Goal: Transaction & Acquisition: Purchase product/service

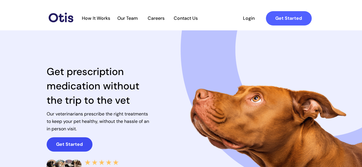
click at [75, 142] on strong "Get Started" at bounding box center [69, 144] width 27 height 6
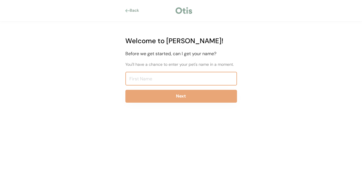
click at [144, 74] on input "input" at bounding box center [181, 79] width 112 height 14
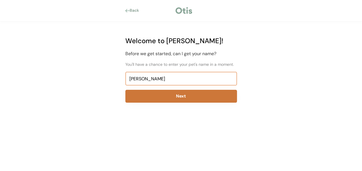
type input "Susan"
click at [155, 95] on button "Next" at bounding box center [181, 96] width 112 height 13
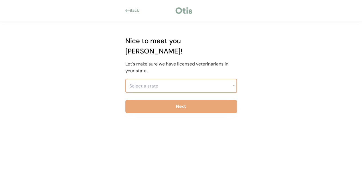
click at [157, 79] on select "Select a state Alabama Alaska American Samoa Arizona Arkansas California Colora…" at bounding box center [181, 86] width 112 height 14
select select ""1348695171700984260__LOOKUP__1704914077155x202416989560905150""
click at [125, 79] on select "Select a state Alabama Alaska American Samoa Arizona Arkansas California Colora…" at bounding box center [181, 86] width 112 height 14
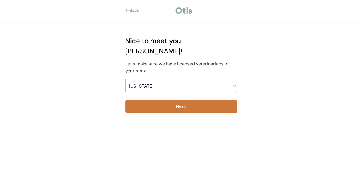
click at [188, 100] on button "Next" at bounding box center [181, 106] width 112 height 13
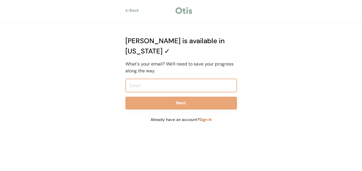
click at [155, 79] on input "email" at bounding box center [181, 86] width 112 height 14
type input "Susan@maidsinamerica.com"
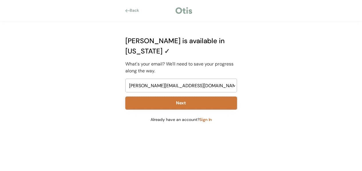
click at [211, 97] on button "Next" at bounding box center [181, 103] width 112 height 13
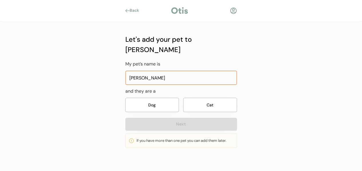
type input "Geoffrey"
click at [172, 98] on button "Dog" at bounding box center [152, 105] width 54 height 14
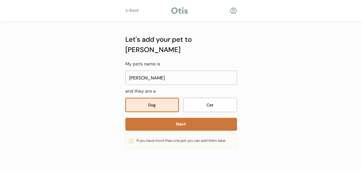
click at [195, 118] on button "Next" at bounding box center [181, 124] width 112 height 13
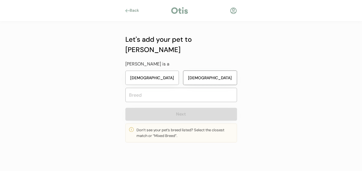
click at [212, 71] on button "[DEMOGRAPHIC_DATA]" at bounding box center [210, 78] width 54 height 14
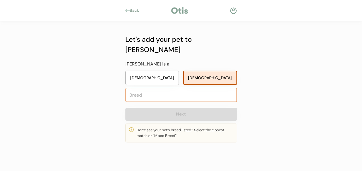
click at [173, 88] on input "text" at bounding box center [181, 95] width 112 height 14
type input "Min"
type input "Miniature Bull Terrier"
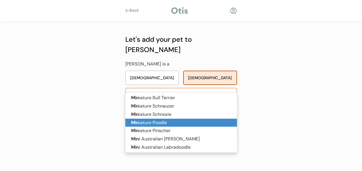
type input "Miniature Poodle"
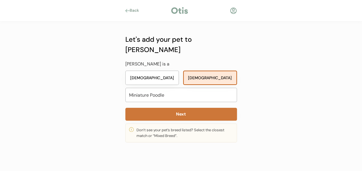
click at [209, 108] on button "Next" at bounding box center [181, 114] width 112 height 13
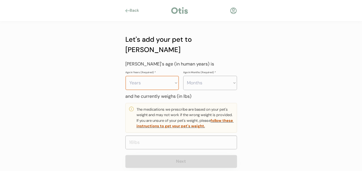
click at [176, 76] on select "Years 0 1 2 3 4 5 6 7 8 9 10 11 12 13 14 15 16 17 18 19 20" at bounding box center [152, 83] width 54 height 14
select select "9"
click at [125, 76] on select "Years 0 1 2 3 4 5 6 7 8 9 10 11 12 13 14 15 16 17 18 19 20" at bounding box center [152, 83] width 54 height 14
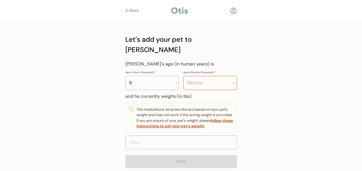
click at [231, 76] on select "Months 0 1 2 3 4 5 6 7 8 9 10 11" at bounding box center [210, 83] width 54 height 14
select select "8"
click at [183, 76] on select "Months 0 1 2 3 4 5 6 7 8 9 10 11" at bounding box center [210, 83] width 54 height 14
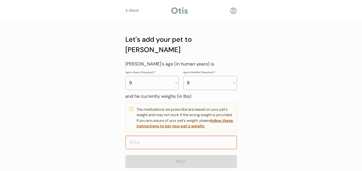
click at [160, 136] on input "input" at bounding box center [181, 143] width 112 height 14
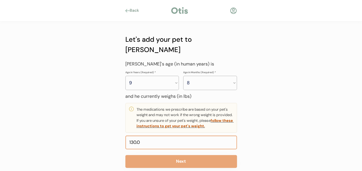
type input "13.0"
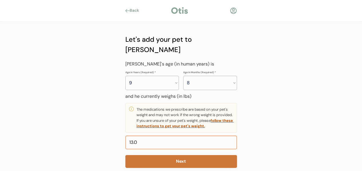
click at [172, 155] on button "Next" at bounding box center [181, 161] width 112 height 13
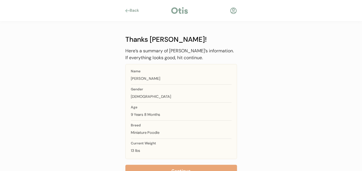
scroll to position [20, 0]
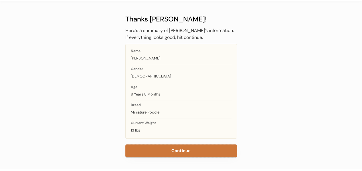
click at [175, 152] on button "Continue" at bounding box center [181, 151] width 112 height 13
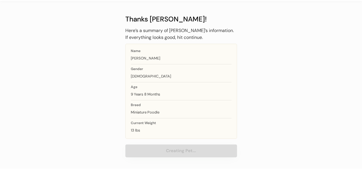
scroll to position [1, 0]
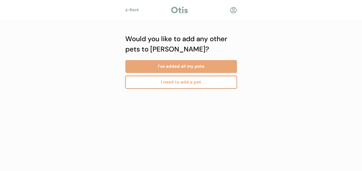
click at [167, 83] on button "I need to add a pet" at bounding box center [181, 82] width 112 height 13
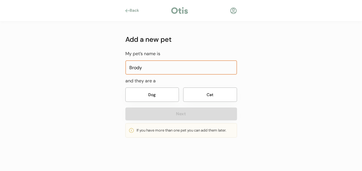
type input "Brody"
click at [164, 91] on button "Dog" at bounding box center [152, 95] width 54 height 14
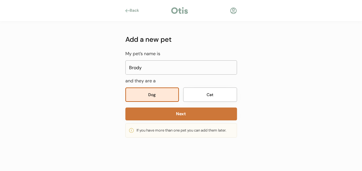
click at [170, 114] on button "Next" at bounding box center [181, 114] width 112 height 13
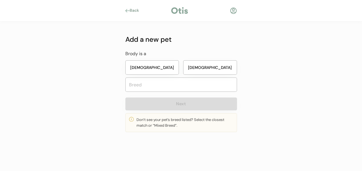
click at [227, 68] on button "[DEMOGRAPHIC_DATA]" at bounding box center [210, 67] width 54 height 14
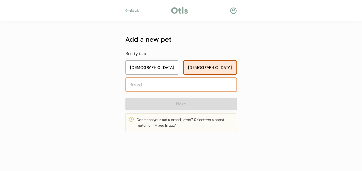
click at [187, 90] on input "text" at bounding box center [181, 85] width 112 height 14
type input "Lhas"
type input "Lhasapoo"
type input "Lhasa"
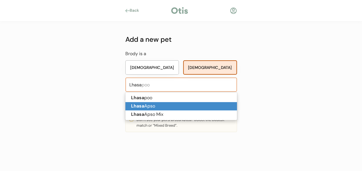
click at [166, 105] on p "Lhasa Apso" at bounding box center [181, 106] width 112 height 8
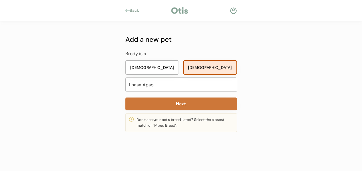
type input "Lhasa Apso"
click at [183, 103] on button "Next" at bounding box center [181, 104] width 112 height 13
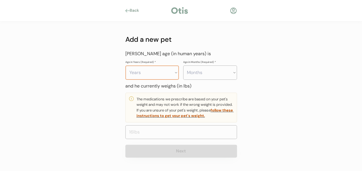
click at [167, 72] on select "Years 0 1 2 3 4 5 6 7 8 9 10 11 12 13 14 15 16 17 18 19 20" at bounding box center [152, 73] width 54 height 14
select select "10"
click at [125, 66] on select "Years 0 1 2 3 4 5 6 7 8 9 10 11 12 13 14 15 16 17 18 19 20" at bounding box center [152, 73] width 54 height 14
click at [210, 77] on select "Months 0 1 2 3 4 5 6 7 8 9 10 11" at bounding box center [210, 73] width 54 height 14
select select "0"
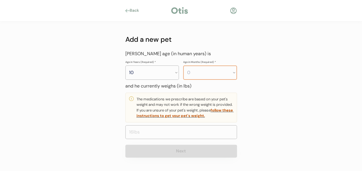
click at [183, 66] on select "Months 0 1 2 3 4 5 6 7 8 9 10 11" at bounding box center [210, 73] width 54 height 14
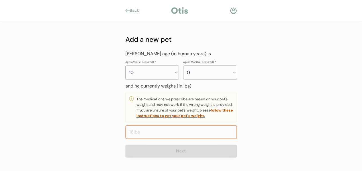
click at [167, 133] on input "input" at bounding box center [181, 132] width 112 height 14
type input "20.0"
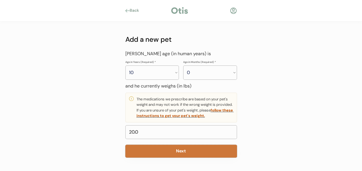
click at [195, 153] on button "Next" at bounding box center [181, 151] width 112 height 13
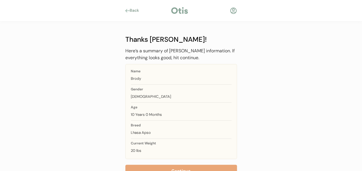
scroll to position [20, 0]
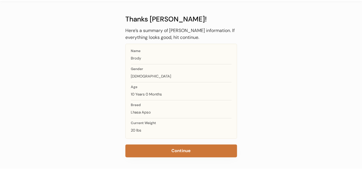
click at [196, 153] on button "Continue" at bounding box center [181, 151] width 112 height 13
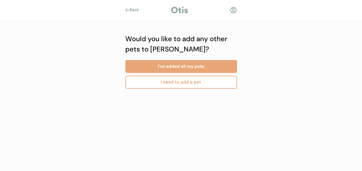
scroll to position [1, 0]
click at [181, 83] on button "I need to add a pet" at bounding box center [181, 82] width 112 height 13
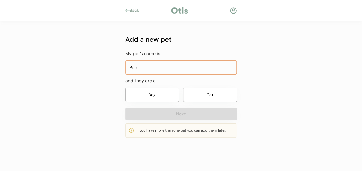
type input "Pan"
click at [183, 88] on button "Cat" at bounding box center [210, 95] width 54 height 14
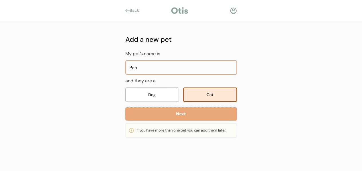
click button "Next" at bounding box center [181, 114] width 112 height 13
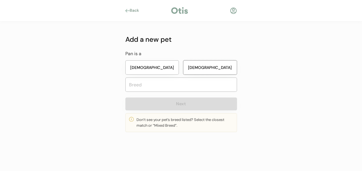
click at [183, 60] on button "[DEMOGRAPHIC_DATA]" at bounding box center [210, 67] width 54 height 14
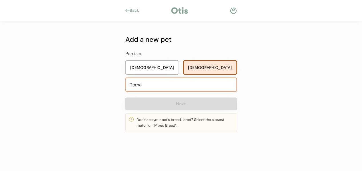
type input "Domes"
type input "Domestic Long Hair"
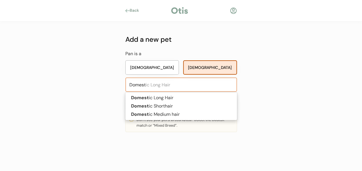
type input "Domesti"
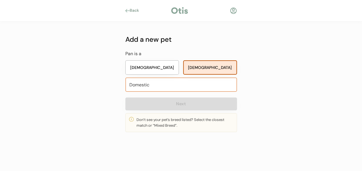
type input "Domestic"
type input "Domestic Long Hair"
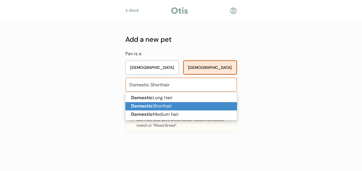
type input "Domestic Shorthair"
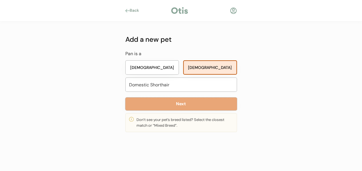
click button "Next" at bounding box center [181, 104] width 112 height 13
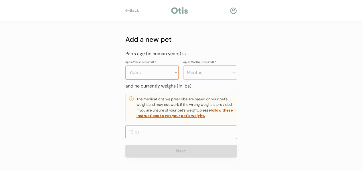
click at [157, 71] on select "Years 0 1 2 3 4 5 6 7 8 9 10 11 12 13 14 15 16 17 18 19 20" at bounding box center [152, 73] width 54 height 14
select select "9"
click at [125, 66] on select "Years 0 1 2 3 4 5 6 7 8 9 10 11 12 13 14 15 16 17 18 19 20" at bounding box center [152, 73] width 54 height 14
click at [201, 72] on select "Months 0 1 2 3 4 5 6 7 8 9 10 11" at bounding box center [210, 73] width 54 height 14
select select "6"
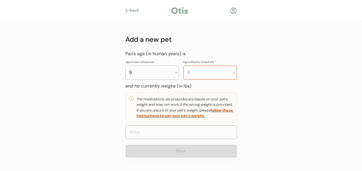
click at [183, 66] on select "Months 0 1 2 3 4 5 6 7 8 9 10 11" at bounding box center [210, 73] width 54 height 14
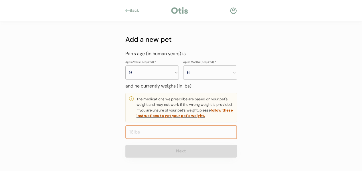
click at [172, 129] on input "input" at bounding box center [181, 132] width 112 height 14
type input "13.0"
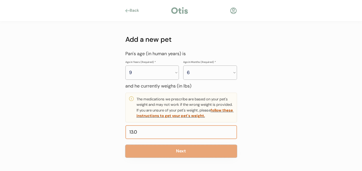
click button "Next" at bounding box center [181, 151] width 112 height 13
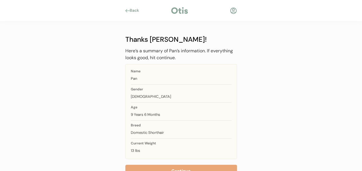
scroll to position [6, 0]
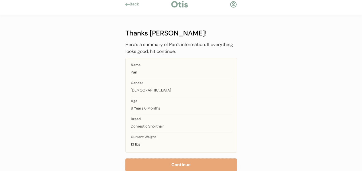
click at [125, 159] on button "Continue" at bounding box center [181, 165] width 112 height 13
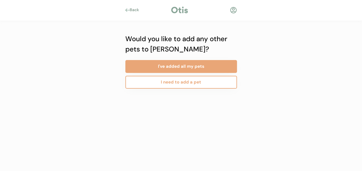
scroll to position [1, 0]
click at [165, 82] on button "I need to add a pet" at bounding box center [181, 82] width 112 height 13
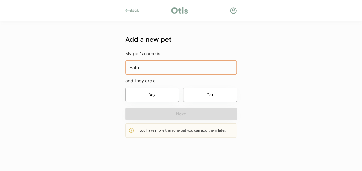
type input "Halo"
click at [214, 96] on button "Cat" at bounding box center [210, 95] width 54 height 14
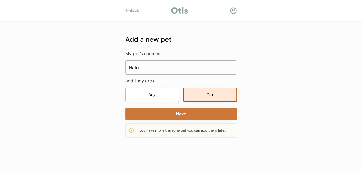
click at [203, 115] on button "Next" at bounding box center [181, 114] width 112 height 13
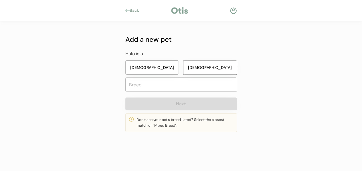
click at [209, 64] on button "[DEMOGRAPHIC_DATA]" at bounding box center [210, 67] width 54 height 14
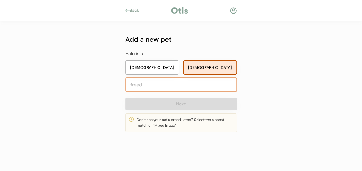
click at [185, 85] on input "text" at bounding box center [181, 85] width 112 height 14
type input "Dom"
type input "Domestic Long Hair"
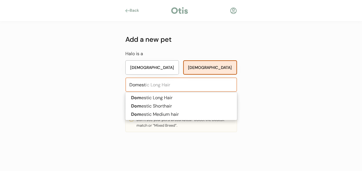
type input "Domesti"
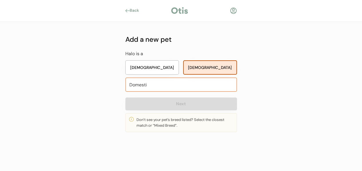
type input "Domestic"
type input "Domestic Long Hair"
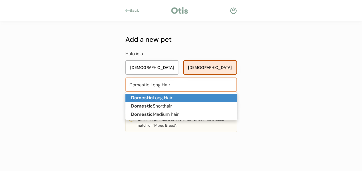
type input "Domestic Long Hair"
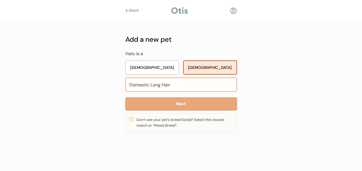
click button "Next" at bounding box center [181, 104] width 112 height 13
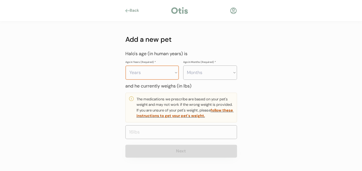
click at [176, 71] on select "Years 0 1 2 3 4 5 6 7 8 9 10 11 12 13 14 15 16 17 18 19 20" at bounding box center [152, 73] width 54 height 14
select select "5"
click at [125, 66] on select "Years 0 1 2 3 4 5 6 7 8 9 10 11 12 13 14 15 16 17 18 19 20" at bounding box center [152, 73] width 54 height 14
click at [216, 78] on select "Months 0 1 2 3 4 5 6 7 8 9 10 11" at bounding box center [210, 73] width 54 height 14
select select "6"
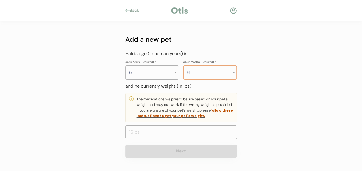
click at [183, 66] on select "Months 0 1 2 3 4 5 6 7 8 9 10 11" at bounding box center [210, 73] width 54 height 14
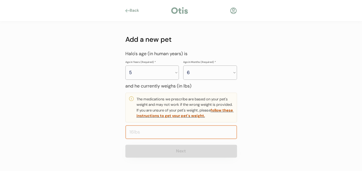
click at [155, 133] on input "input" at bounding box center [181, 132] width 112 height 14
type input "15.0"
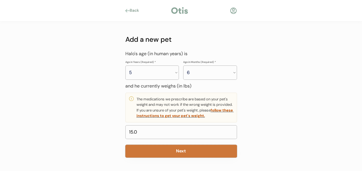
click at [186, 149] on button "Next" at bounding box center [181, 151] width 112 height 13
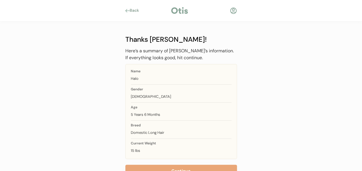
scroll to position [20, 0]
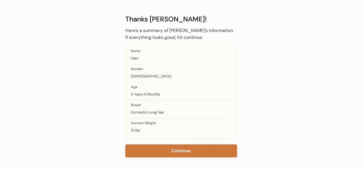
click at [180, 150] on button "Continue" at bounding box center [181, 151] width 112 height 13
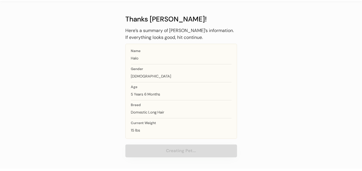
scroll to position [1, 0]
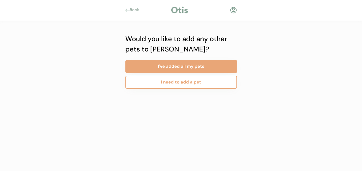
click at [183, 84] on button "I need to add a pet" at bounding box center [181, 82] width 112 height 13
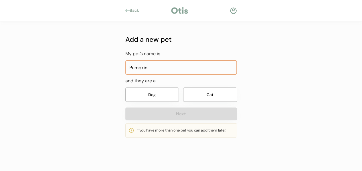
type input "Pumpkin"
drag, startPoint x: 203, startPoint y: 98, endPoint x: 205, endPoint y: 96, distance: 3.4
click at [203, 99] on button "Cat" at bounding box center [210, 95] width 54 height 14
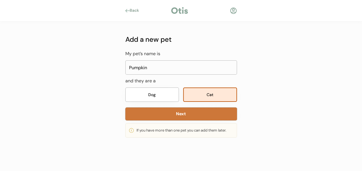
click at [193, 110] on button "Next" at bounding box center [181, 114] width 112 height 13
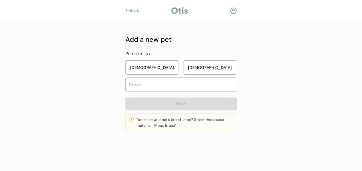
click at [176, 67] on button "[DEMOGRAPHIC_DATA]" at bounding box center [152, 67] width 54 height 14
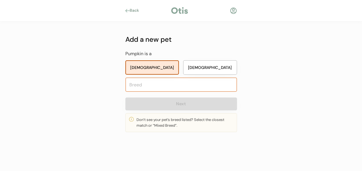
click at [165, 86] on input "text" at bounding box center [181, 85] width 112 height 14
type input "Dom"
type input "Domestic Long Hair"
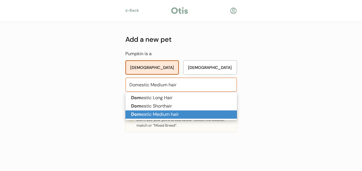
type input "Domestic Medium hair"
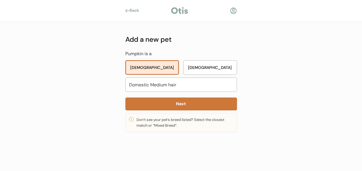
click at [171, 102] on button "Next" at bounding box center [181, 104] width 112 height 13
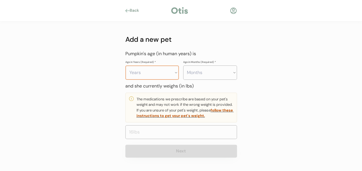
click at [167, 73] on select "Years 0 1 2 3 4 5 6 7 8 9 10 11 12 13 14 15 16 17 18 19 20" at bounding box center [152, 73] width 54 height 14
select select "4"
click at [125, 66] on select "Years 0 1 2 3 4 5 6 7 8 9 10 11 12 13 14 15 16 17 18 19 20" at bounding box center [152, 73] width 54 height 14
click at [210, 75] on select "Months 0 1 2 3 4 5 6 7 8 9 10 11" at bounding box center [210, 73] width 54 height 14
select select "5"
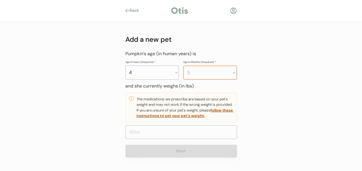
click at [183, 66] on select "Months 0 1 2 3 4 5 6 7 8 9 10 11" at bounding box center [210, 73] width 54 height 14
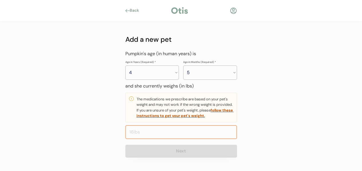
click at [187, 132] on input "input" at bounding box center [181, 132] width 112 height 14
type input "9.0"
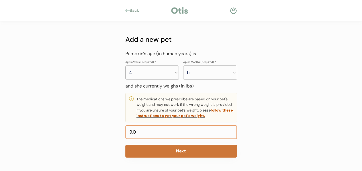
click at [169, 149] on button "Next" at bounding box center [181, 151] width 112 height 13
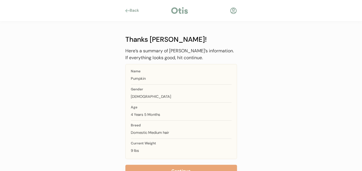
scroll to position [20, 0]
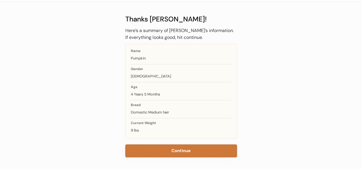
click at [185, 150] on button "Continue" at bounding box center [181, 151] width 112 height 13
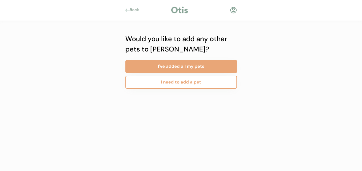
scroll to position [1, 0]
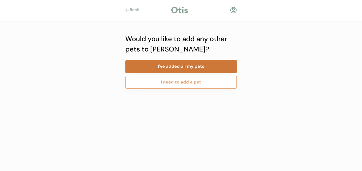
click at [199, 65] on button "I've added all my pets" at bounding box center [181, 66] width 112 height 13
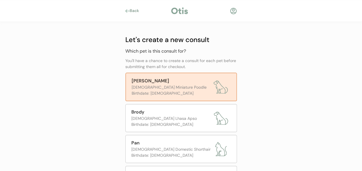
scroll to position [29, 0]
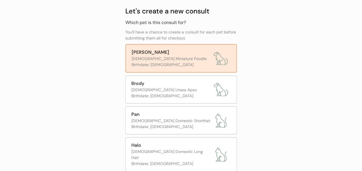
click at [186, 64] on div "Birthdate: [DEMOGRAPHIC_DATA]" at bounding box center [171, 65] width 79 height 6
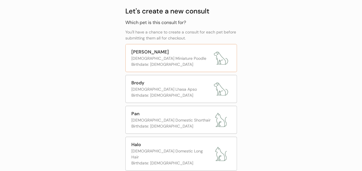
click at [210, 61] on div "[DEMOGRAPHIC_DATA] Miniature Poodle" at bounding box center [171, 59] width 80 height 6
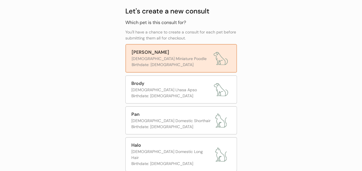
click at [227, 52] on img at bounding box center [220, 58] width 14 height 14
click at [225, 54] on img at bounding box center [220, 58] width 14 height 14
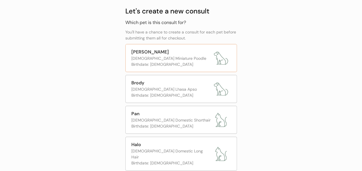
click at [209, 54] on div "[PERSON_NAME]" at bounding box center [171, 52] width 80 height 7
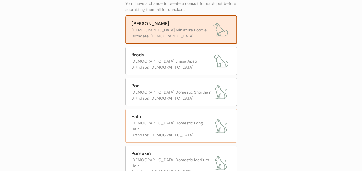
scroll to position [86, 0]
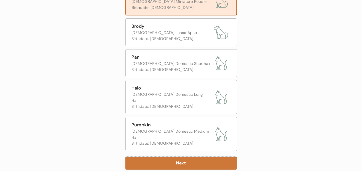
click at [177, 157] on button "Next" at bounding box center [181, 163] width 112 height 13
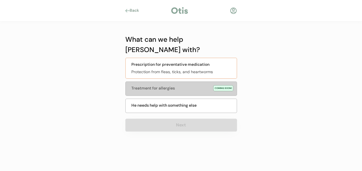
click at [175, 58] on div "Prescription for preventative medication Protection from fleas, ticks, and hear…" at bounding box center [181, 68] width 112 height 21
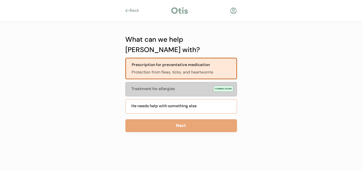
click at [205, 99] on div "He needs help with something else" at bounding box center [181, 106] width 112 height 14
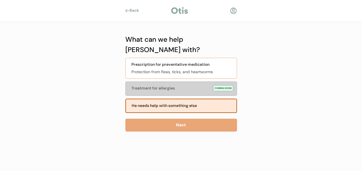
click at [204, 69] on div "Protection from fleas, ticks, and heartworms" at bounding box center [182, 72] width 102 height 6
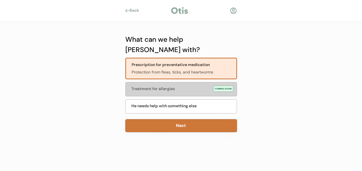
click at [184, 119] on button "Next" at bounding box center [181, 125] width 112 height 13
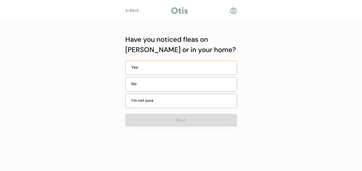
click at [159, 66] on div "Yes" at bounding box center [145, 67] width 29 height 6
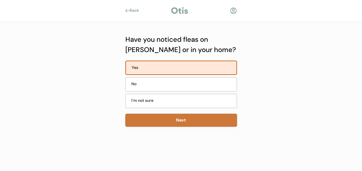
click at [179, 119] on button "Next" at bounding box center [181, 120] width 112 height 13
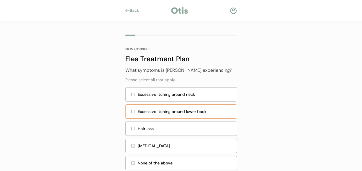
click at [134, 112] on div at bounding box center [133, 111] width 3 height 3
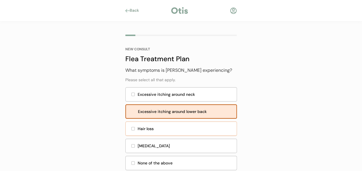
scroll to position [29, 0]
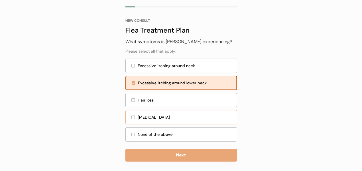
click at [133, 118] on div at bounding box center [133, 117] width 3 height 3
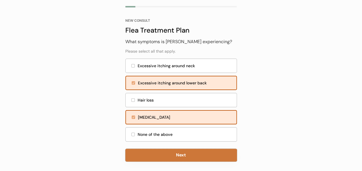
click at [162, 155] on button "Next" at bounding box center [181, 155] width 112 height 13
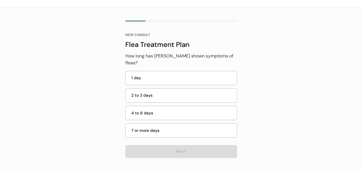
scroll to position [8, 0]
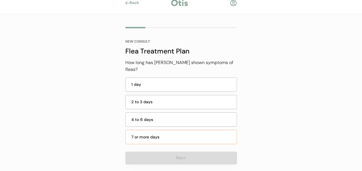
click at [153, 134] on div "7 or more days" at bounding box center [182, 137] width 102 height 6
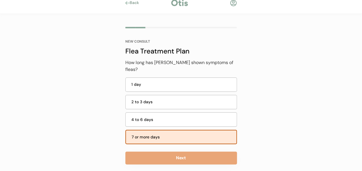
click at [175, 159] on div "NEW CONSULT Flea Treatment Plan What symptoms is [PERSON_NAME] experiencing? Pl…" at bounding box center [181, 96] width 129 height 164
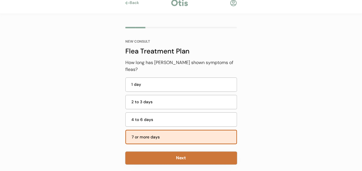
click at [176, 154] on button "Next" at bounding box center [181, 158] width 112 height 13
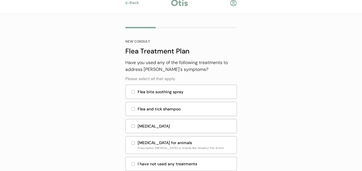
scroll to position [36, 0]
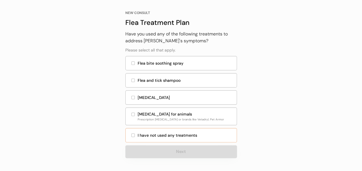
click at [144, 139] on div "I have not used any treatments" at bounding box center [181, 135] width 112 height 14
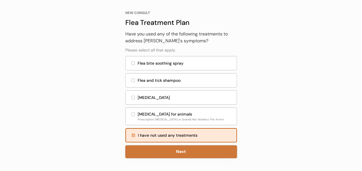
click at [169, 153] on button "Next" at bounding box center [181, 151] width 112 height 13
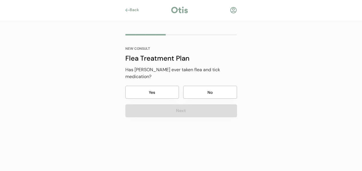
scroll to position [1, 0]
click at [165, 86] on button "Yes" at bounding box center [152, 92] width 54 height 13
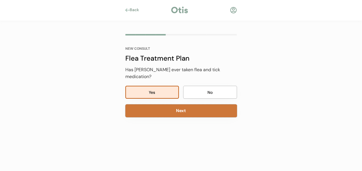
click at [164, 105] on button "Next" at bounding box center [181, 110] width 112 height 13
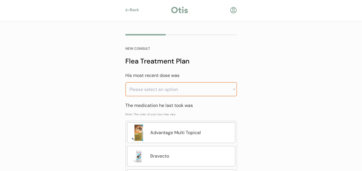
click at [214, 92] on select "Please select an option Less than a month ago Within the last 1 - 2 months With…" at bounding box center [181, 89] width 112 height 14
select select ""greater_than_6_months_ago""
click at [125, 82] on select "Please select an option Less than a month ago Within the last 1 - 2 months With…" at bounding box center [181, 89] width 112 height 14
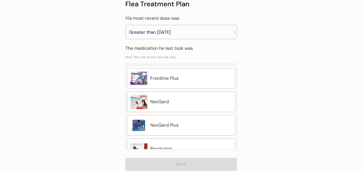
scroll to position [143, 0]
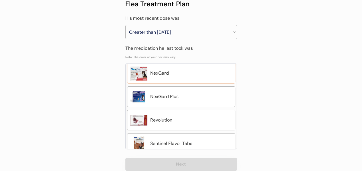
click at [178, 74] on div "NexGard" at bounding box center [191, 73] width 82 height 7
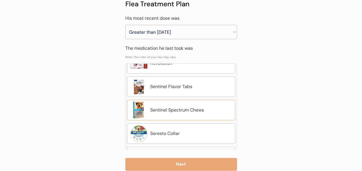
scroll to position [172, 0]
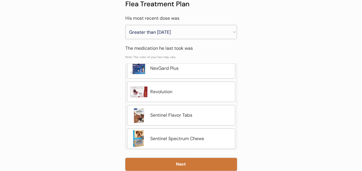
click at [154, 159] on button "Next" at bounding box center [181, 164] width 112 height 13
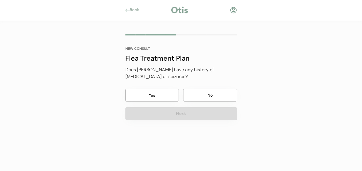
scroll to position [1, 0]
click at [139, 93] on button "Yes" at bounding box center [152, 95] width 54 height 13
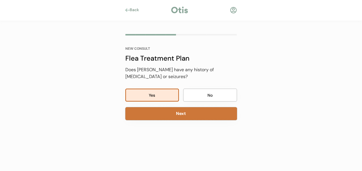
click at [173, 112] on button "Next" at bounding box center [181, 113] width 112 height 13
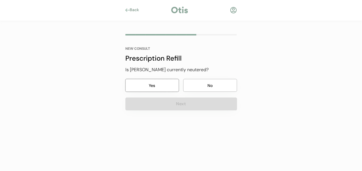
click at [168, 83] on button "Yes" at bounding box center [152, 85] width 54 height 13
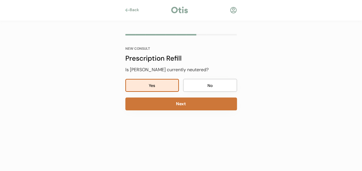
click at [173, 105] on button "Next" at bounding box center [181, 104] width 112 height 13
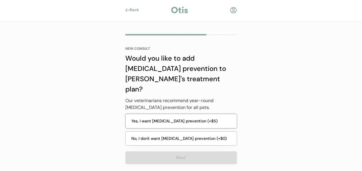
click at [163, 114] on button "Yes, I want [MEDICAL_DATA] prevention (+$5)" at bounding box center [181, 121] width 112 height 15
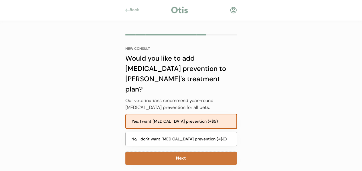
click at [183, 152] on button "Next" at bounding box center [181, 158] width 112 height 13
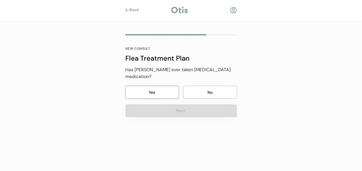
click at [167, 86] on button "Yes" at bounding box center [152, 92] width 54 height 13
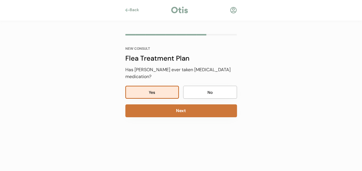
click at [163, 104] on button "Next" at bounding box center [181, 110] width 112 height 13
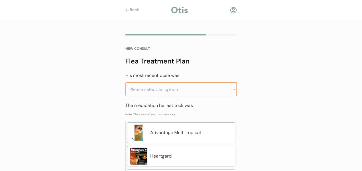
click at [199, 86] on select "Please select an option Less than a month ago Within the last 1 - 2 months With…" at bounding box center [181, 89] width 112 height 14
select select ""greater_than_6_months_ago""
click at [125, 82] on select "Please select an option Less than a month ago Within the last 1 - 2 months With…" at bounding box center [181, 89] width 112 height 14
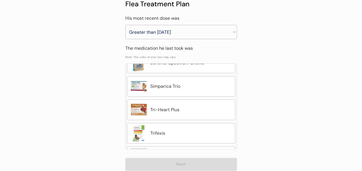
scroll to position [217, 0]
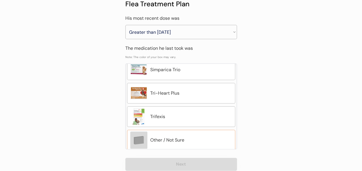
click at [174, 138] on div "Other / Not Sure" at bounding box center [191, 140] width 82 height 7
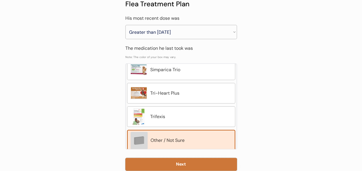
click at [188, 163] on button "Next" at bounding box center [181, 164] width 112 height 13
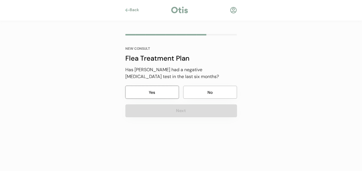
click at [151, 92] on button "Yes" at bounding box center [152, 92] width 54 height 13
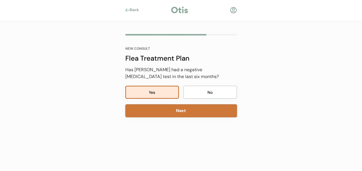
click at [171, 114] on button "Next" at bounding box center [181, 110] width 112 height 13
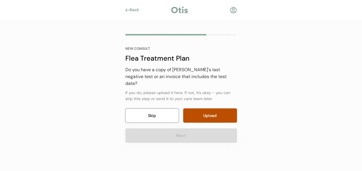
click at [158, 108] on button "Skip" at bounding box center [152, 115] width 54 height 14
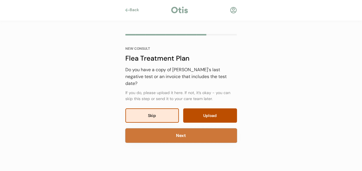
click at [171, 128] on button "Next" at bounding box center [181, 135] width 112 height 14
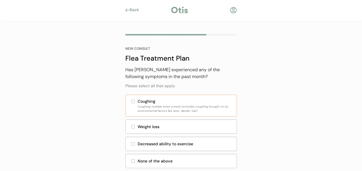
scroll to position [26, 0]
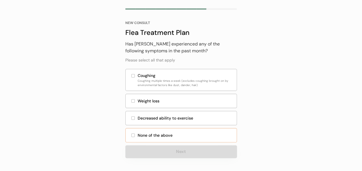
click at [161, 134] on div "None of the above" at bounding box center [186, 135] width 96 height 6
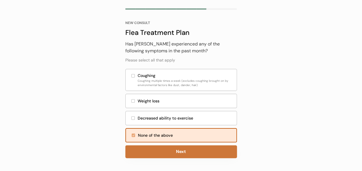
click at [186, 148] on button "Next" at bounding box center [181, 151] width 112 height 13
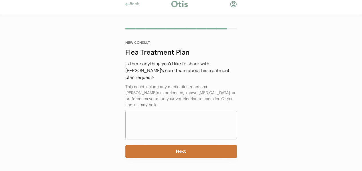
scroll to position [1, 0]
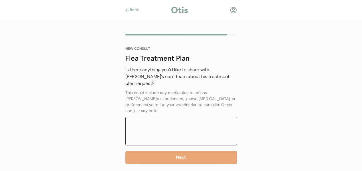
click at [151, 117] on textarea at bounding box center [181, 131] width 112 height 29
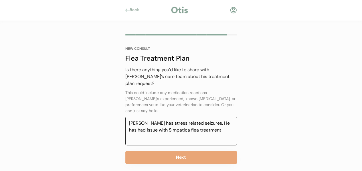
click at [170, 117] on textarea "Geoffrey has stress related seizures. He has had issue with Simpatica flea trea…" at bounding box center [181, 131] width 112 height 29
click at [161, 119] on textarea "Geoffrey has stress related seizures. He has had issue with Simpatica flea trea…" at bounding box center [181, 131] width 112 height 29
click at [173, 117] on textarea "Geoffrey has stress related seizures. He has had issue with Simpatica flea trea…" at bounding box center [181, 131] width 112 height 29
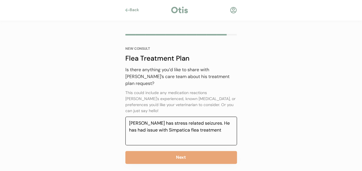
click at [172, 118] on textarea "Geoffrey has stress related seizures. He has had issue with Simpatica flea trea…" at bounding box center [181, 131] width 112 height 29
click at [206, 117] on textarea "Geoffrey has stress related seizures. He has had issue with Semparica flea trea…" at bounding box center [181, 131] width 112 height 29
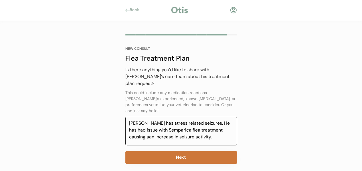
type textarea "Geoffrey has stress related seizures. He has had issue with Semparica flea trea…"
click at [201, 151] on button "Next" at bounding box center [181, 157] width 112 height 13
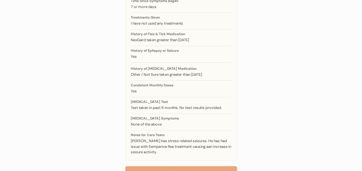
scroll to position [129, 0]
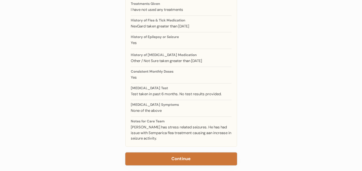
click at [173, 153] on button "Continue" at bounding box center [181, 159] width 112 height 13
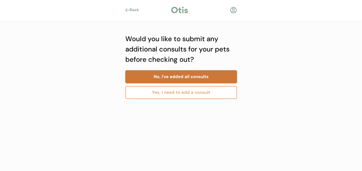
click at [191, 75] on button "No, I've added all consults" at bounding box center [181, 76] width 112 height 13
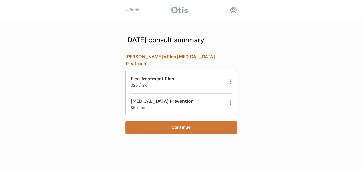
click at [182, 121] on button "Continue" at bounding box center [181, 127] width 112 height 13
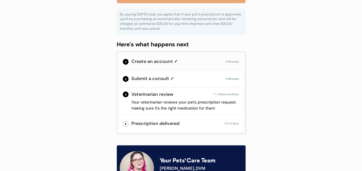
scroll to position [143, 0]
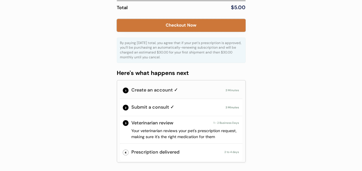
click at [191, 19] on button "Checkout Now" at bounding box center [181, 25] width 129 height 13
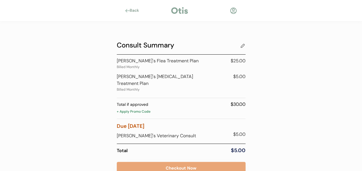
click at [137, 10] on div "Back" at bounding box center [136, 11] width 13 height 6
click at [231, 9] on div at bounding box center [233, 10] width 7 height 7
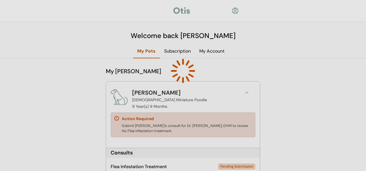
click at [213, 54] on div at bounding box center [183, 71] width 85 height 85
click at [214, 51] on div at bounding box center [183, 71] width 85 height 85
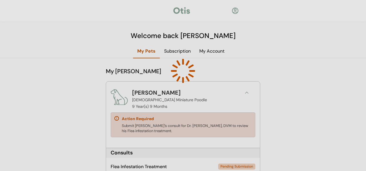
click at [213, 49] on div at bounding box center [183, 71] width 85 height 85
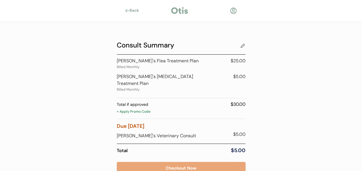
click at [234, 11] on div at bounding box center [233, 10] width 7 height 7
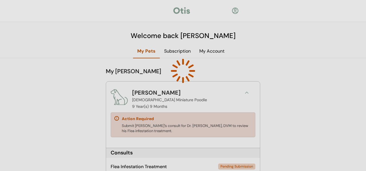
click at [209, 52] on div at bounding box center [183, 71] width 85 height 85
click at [208, 52] on div at bounding box center [183, 71] width 85 height 85
click at [209, 52] on div at bounding box center [183, 71] width 85 height 85
click at [207, 51] on div at bounding box center [183, 71] width 85 height 85
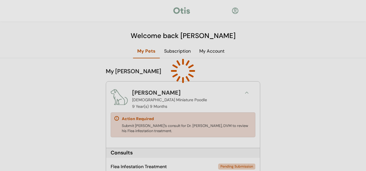
click at [207, 51] on div at bounding box center [183, 71] width 85 height 85
click at [207, 50] on div at bounding box center [183, 71] width 85 height 85
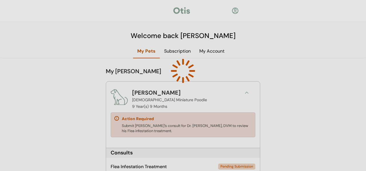
click at [247, 91] on div at bounding box center [183, 85] width 366 height 171
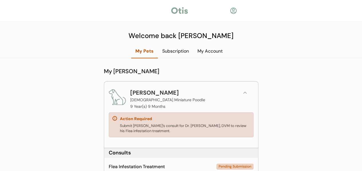
click at [212, 52] on div "My Account" at bounding box center [210, 51] width 34 height 6
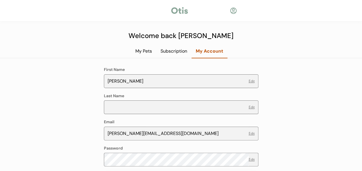
scroll to position [29, 0]
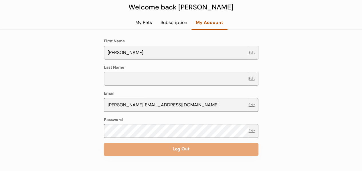
click at [251, 79] on button "Edit" at bounding box center [252, 78] width 6 height 3
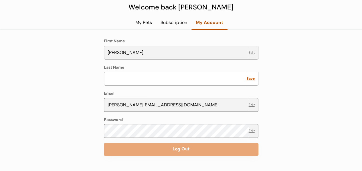
click at [204, 80] on input "input" at bounding box center [175, 79] width 143 height 14
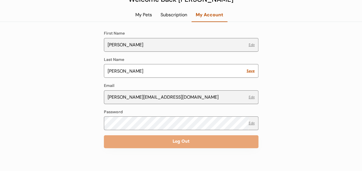
type input "Ellis"
drag, startPoint x: 249, startPoint y: 117, endPoint x: 249, endPoint y: 120, distance: 3.4
click at [249, 120] on div "Edit" at bounding box center [254, 123] width 10 height 14
click at [250, 123] on button "Edit" at bounding box center [252, 123] width 6 height 3
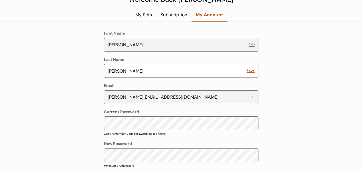
click at [162, 134] on link "here" at bounding box center [162, 134] width 6 height 4
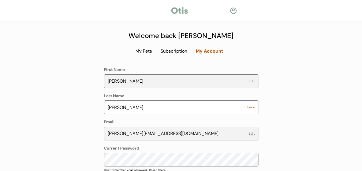
click at [232, 9] on div at bounding box center [233, 10] width 7 height 7
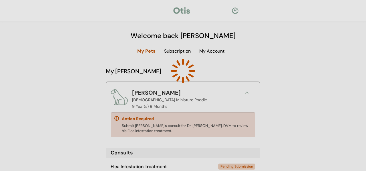
click at [248, 94] on div at bounding box center [183, 85] width 366 height 171
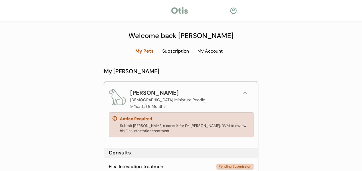
click at [233, 10] on div at bounding box center [233, 10] width 7 height 7
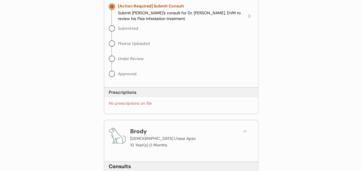
scroll to position [143, 0]
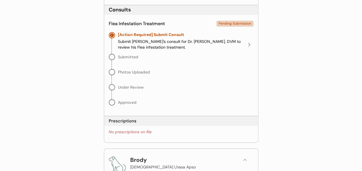
click at [238, 41] on div "Submit Geoffrey’s consult for Dr. Kit Warren, DVM to review his Flea infestatio…" at bounding box center [181, 44] width 127 height 11
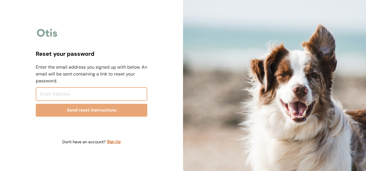
click at [88, 95] on input "email" at bounding box center [92, 94] width 112 height 14
type input "[PERSON_NAME][EMAIL_ADDRESS][DOMAIN_NAME]"
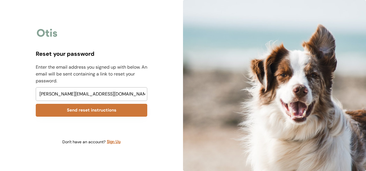
click at [79, 111] on button "Send reset instructions" at bounding box center [92, 110] width 112 height 13
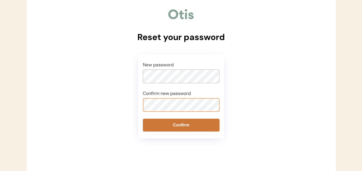
click at [187, 125] on button "Confirm" at bounding box center [181, 125] width 77 height 13
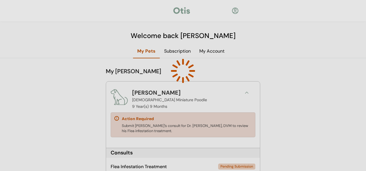
click at [214, 51] on div at bounding box center [183, 71] width 85 height 85
click at [248, 93] on div at bounding box center [183, 85] width 366 height 171
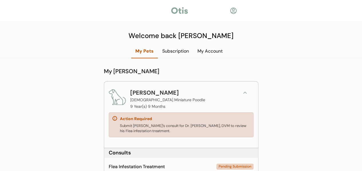
click at [211, 53] on div "My Account" at bounding box center [210, 51] width 34 height 6
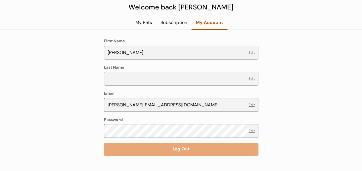
scroll to position [36, 0]
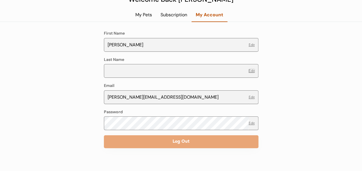
click at [249, 72] on button "Edit" at bounding box center [252, 70] width 6 height 3
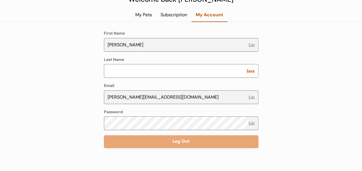
click at [191, 68] on input "input" at bounding box center [175, 71] width 143 height 14
type input "Ellis"
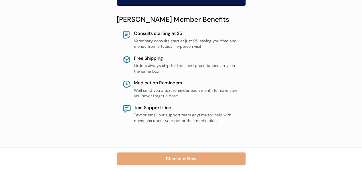
scroll to position [304, 0]
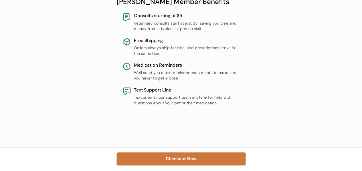
click at [170, 162] on button "Checkout Now" at bounding box center [181, 159] width 129 height 13
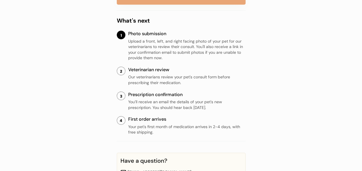
scroll to position [57, 0]
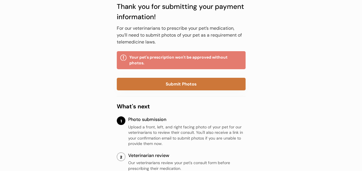
click at [167, 86] on button "Submit Photos" at bounding box center [181, 84] width 129 height 13
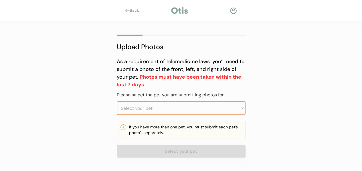
click at [141, 109] on select "Select your pet Geoffrey" at bounding box center [181, 108] width 129 height 14
select select ""1348695171700984260__LOOKUP__1759194577411x530376586874060800""
click at [117, 101] on select "Select your pet Geoffrey" at bounding box center [181, 108] width 129 height 14
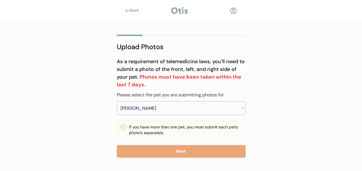
scroll to position [9, 0]
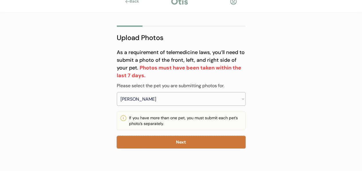
click at [183, 144] on button "Next" at bounding box center [181, 142] width 129 height 13
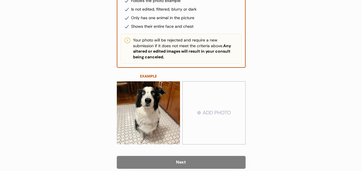
scroll to position [141, 0]
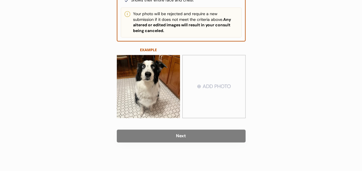
click at [211, 84] on input "file" at bounding box center [214, 87] width 63 height 62
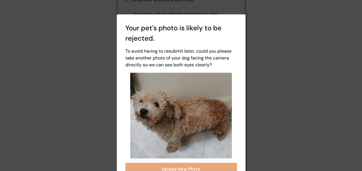
scroll to position [154, 0]
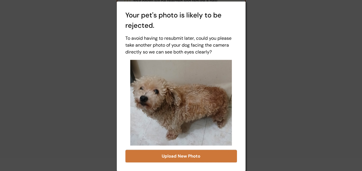
click at [184, 158] on button "Upload New Photo" at bounding box center [181, 156] width 112 height 13
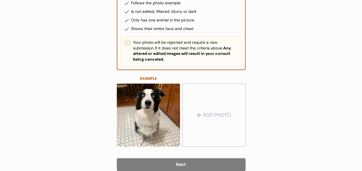
scroll to position [141, 0]
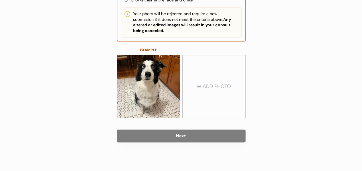
click at [214, 83] on input "file" at bounding box center [214, 87] width 63 height 62
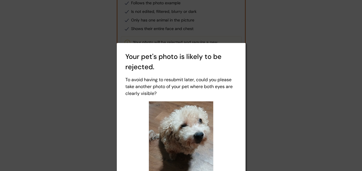
scroll to position [165, 0]
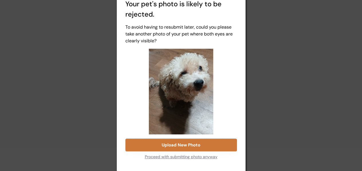
click at [186, 144] on button "Upload New Photo" at bounding box center [181, 145] width 112 height 13
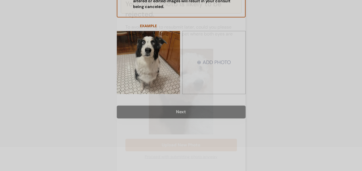
scroll to position [141, 0]
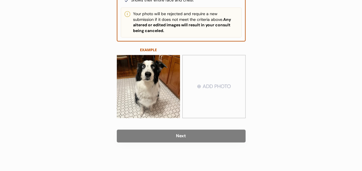
click at [212, 87] on input "file" at bounding box center [214, 87] width 63 height 62
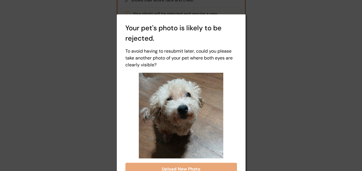
scroll to position [165, 0]
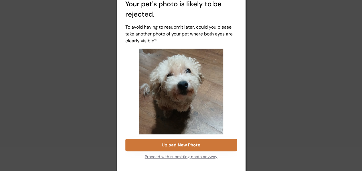
click at [220, 144] on button "Upload New Photo" at bounding box center [181, 145] width 112 height 13
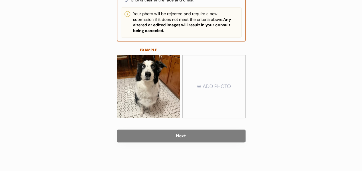
scroll to position [141, 0]
click at [216, 92] on input "file" at bounding box center [214, 87] width 63 height 62
type input "C:\fakepath\20250929_211144.jpg"
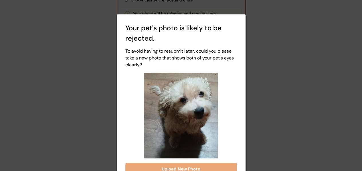
scroll to position [165, 0]
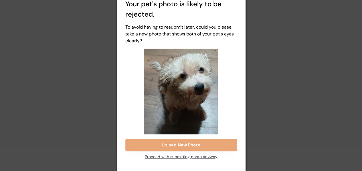
click at [190, 158] on div "Proceed with submitting photo anyway" at bounding box center [181, 156] width 73 height 11
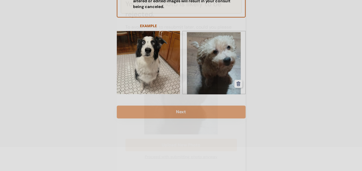
scroll to position [141, 0]
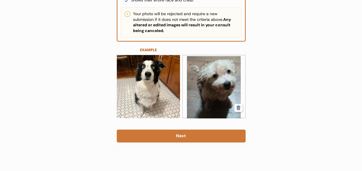
click at [177, 139] on button "Next" at bounding box center [181, 136] width 129 height 13
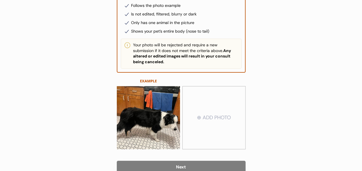
scroll to position [143, 0]
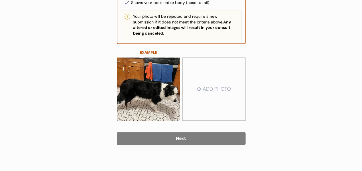
click at [223, 95] on input "file" at bounding box center [214, 89] width 63 height 62
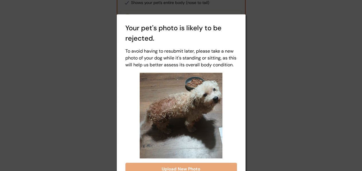
scroll to position [156, 0]
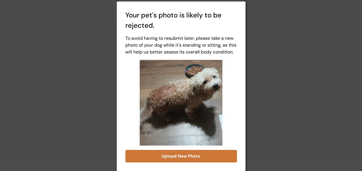
click at [211, 159] on button "Upload New Photo" at bounding box center [181, 156] width 112 height 13
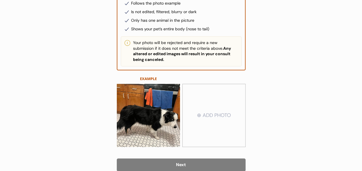
scroll to position [145, 0]
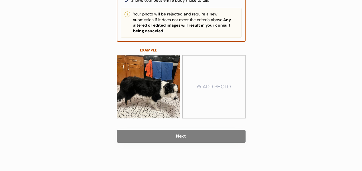
click at [219, 91] on input "file" at bounding box center [214, 87] width 63 height 62
type input "C:\fakepath\20250929_212015.jpg"
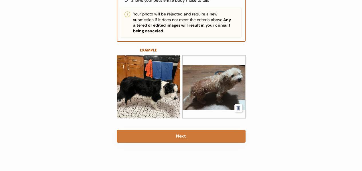
click at [207, 136] on button "Next" at bounding box center [181, 136] width 129 height 13
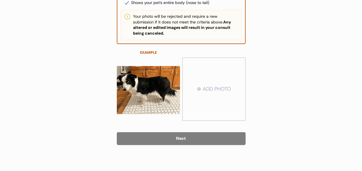
scroll to position [145, 0]
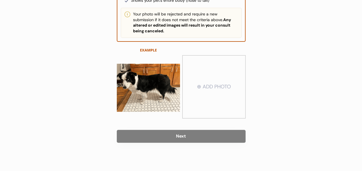
click at [203, 137] on button "Next" at bounding box center [181, 136] width 129 height 13
click at [205, 85] on input "file" at bounding box center [214, 87] width 63 height 62
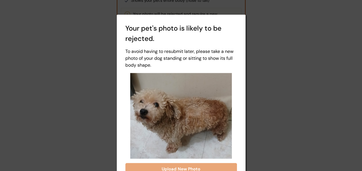
scroll to position [159, 0]
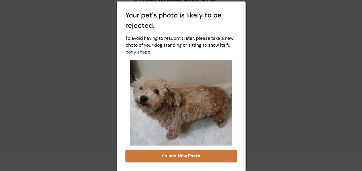
click at [207, 155] on button "Upload New Photo" at bounding box center [181, 156] width 112 height 13
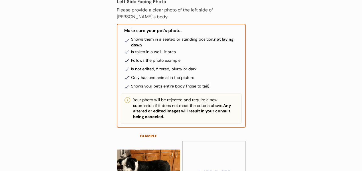
scroll to position [0, 0]
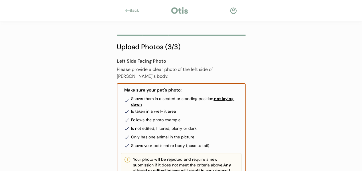
click at [161, 49] on div "Upload Photos (3/3)" at bounding box center [181, 47] width 129 height 10
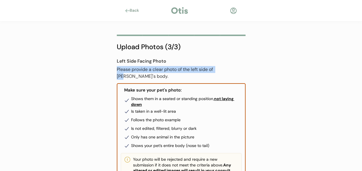
drag, startPoint x: 222, startPoint y: 62, endPoint x: 223, endPoint y: 66, distance: 4.1
click at [223, 68] on div "Left Side Facing Photo Please provide a clear photo of the left side of Geoffre…" at bounding box center [181, 69] width 129 height 22
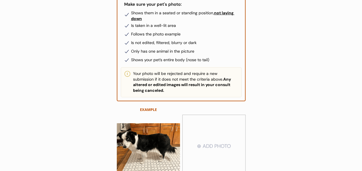
scroll to position [145, 0]
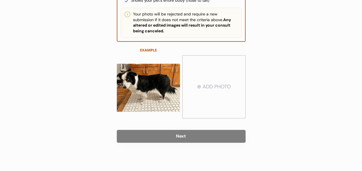
click at [163, 130] on button "Next" at bounding box center [181, 136] width 129 height 13
drag, startPoint x: 198, startPoint y: 135, endPoint x: 201, endPoint y: 128, distance: 7.6
click at [199, 133] on button "Next" at bounding box center [181, 136] width 129 height 13
click at [191, 66] on input "file" at bounding box center [214, 87] width 63 height 62
click at [220, 84] on input "file" at bounding box center [214, 87] width 63 height 62
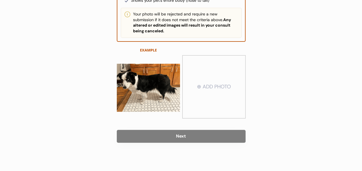
click at [225, 92] on input "file" at bounding box center [214, 87] width 63 height 62
type input "C:\fakepath\20250929_204417.jpg"
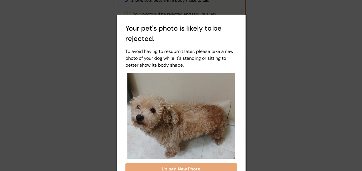
scroll to position [170, 0]
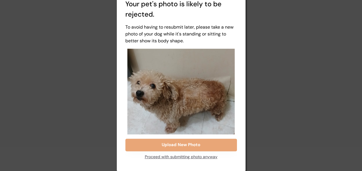
click at [169, 157] on div "Proceed with submitting photo anyway" at bounding box center [181, 156] width 73 height 11
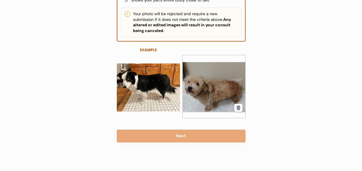
scroll to position [145, 0]
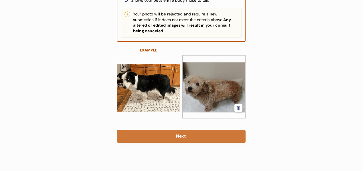
click at [185, 134] on button "Next" at bounding box center [181, 136] width 129 height 13
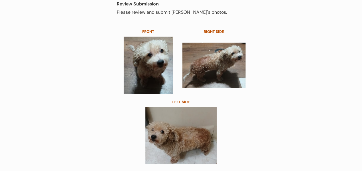
scroll to position [86, 0]
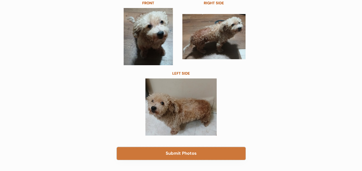
click at [175, 154] on button "Submit Photos" at bounding box center [181, 153] width 129 height 13
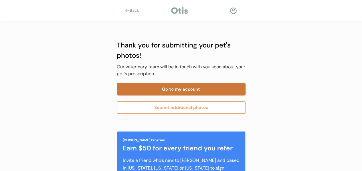
click at [212, 90] on button "Go to my account" at bounding box center [181, 89] width 129 height 13
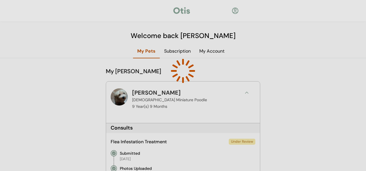
click at [250, 93] on div at bounding box center [183, 85] width 366 height 171
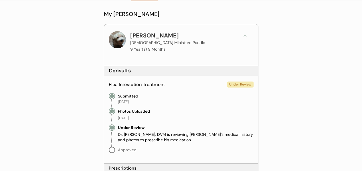
scroll to position [86, 0]
